Goal: Manage account settings

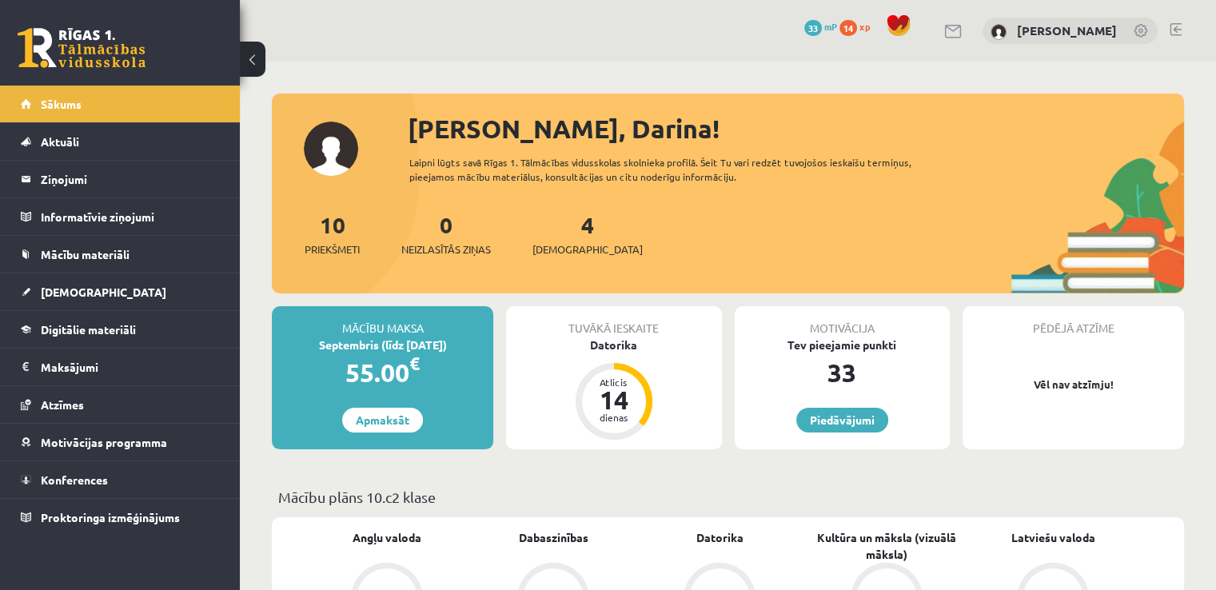
click at [1145, 30] on link at bounding box center [1141, 32] width 16 height 16
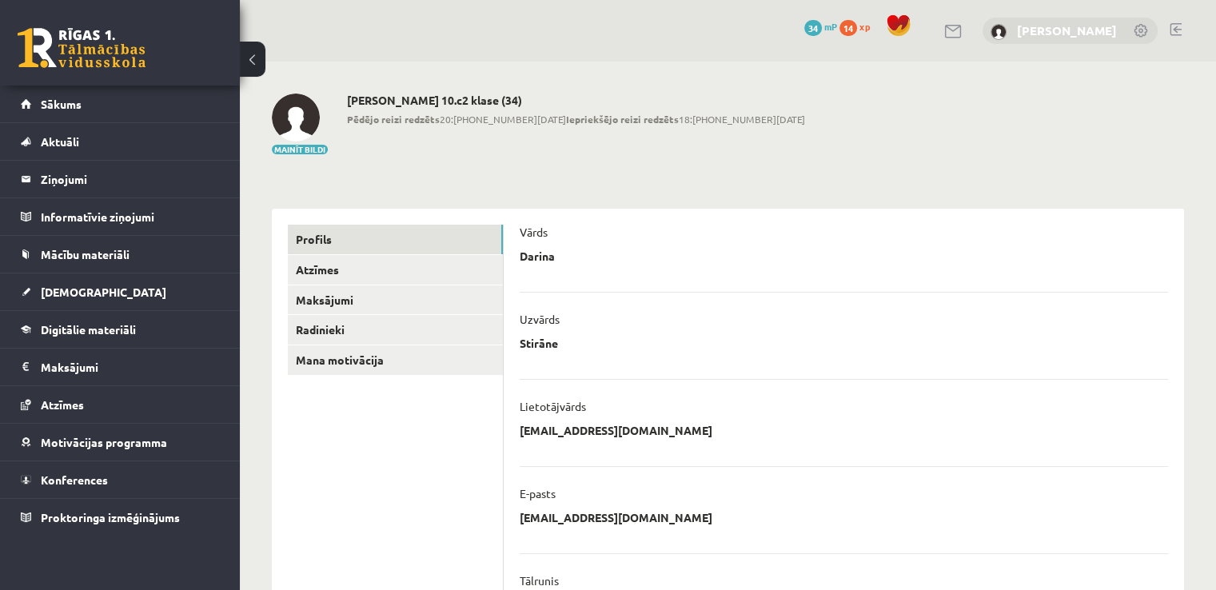
click at [1094, 34] on link "[PERSON_NAME]" at bounding box center [1067, 30] width 100 height 16
click at [1183, 27] on div "0 Dāvanas 34 mP 14 xp Darina Stirāne" at bounding box center [728, 31] width 976 height 62
click at [1174, 30] on link at bounding box center [1175, 29] width 12 height 13
